Goal: Navigation & Orientation: Go to known website

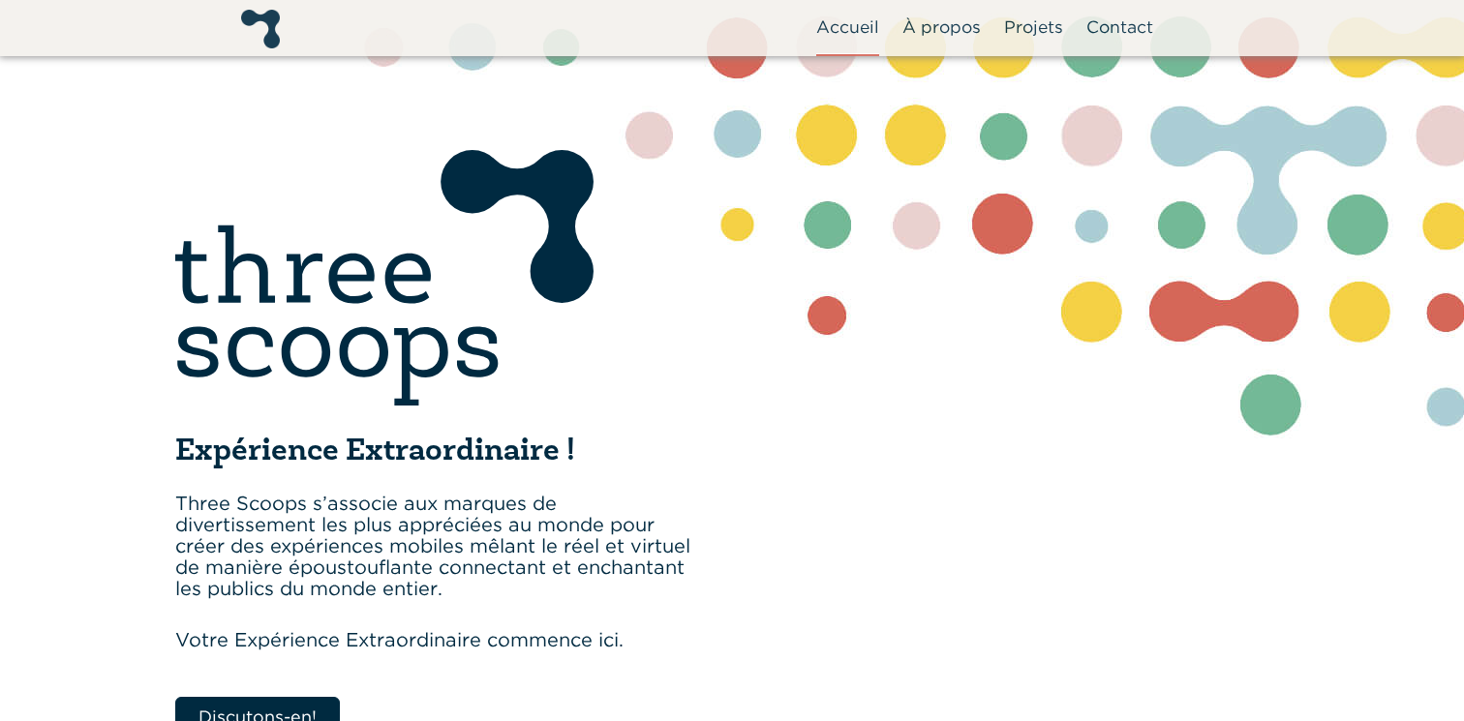
click at [408, 203] on img at bounding box center [384, 278] width 418 height 256
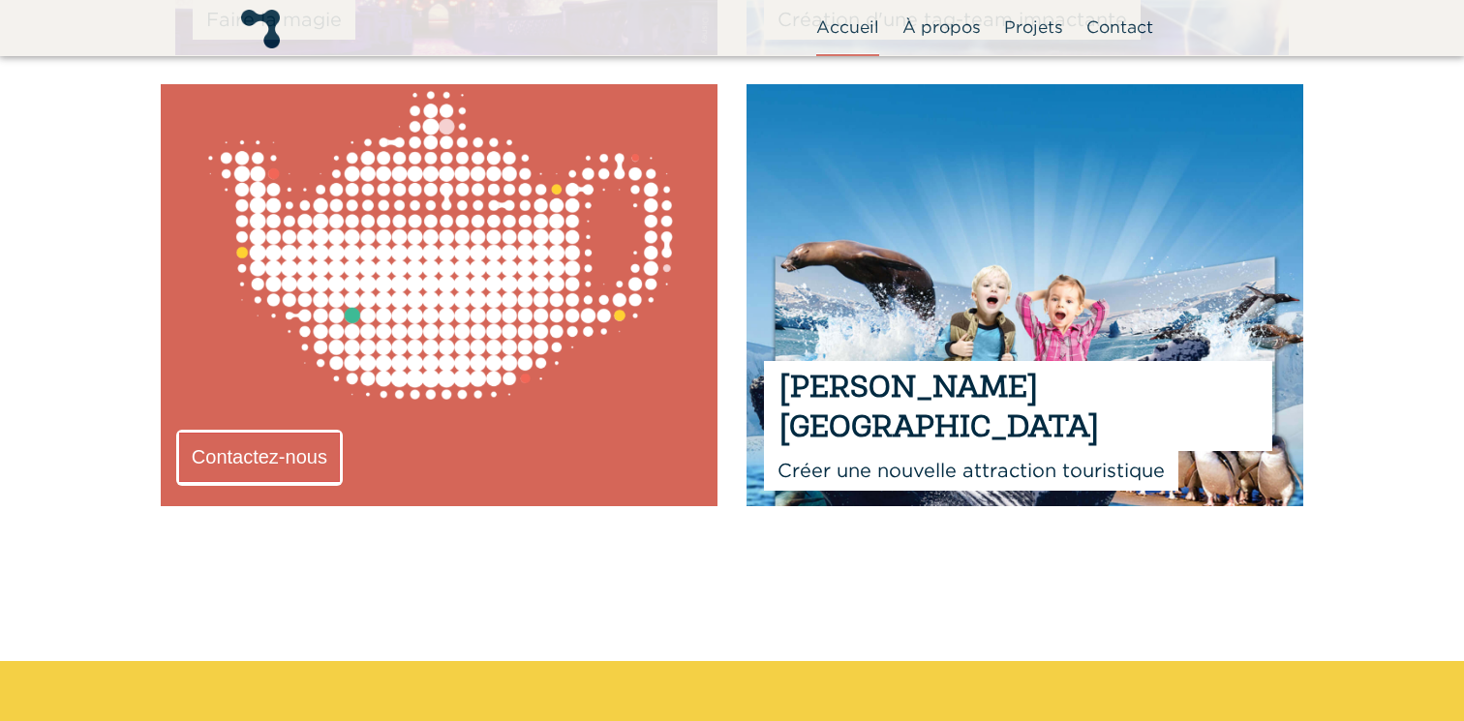
scroll to position [1562, 0]
